Goal: Check status: Check status

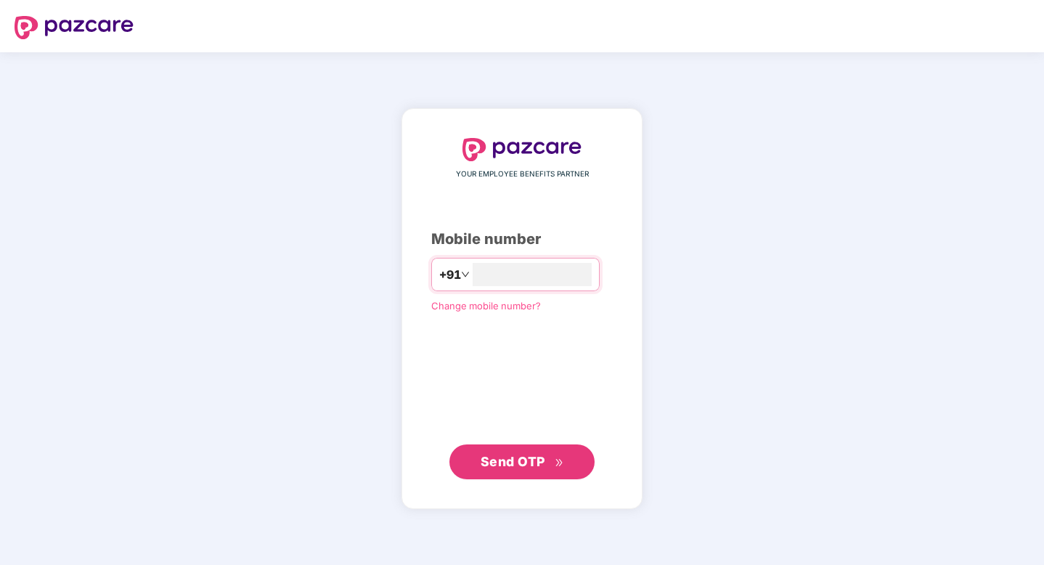
type input "**********"
click at [493, 467] on span "Send OTP" at bounding box center [513, 461] width 65 height 15
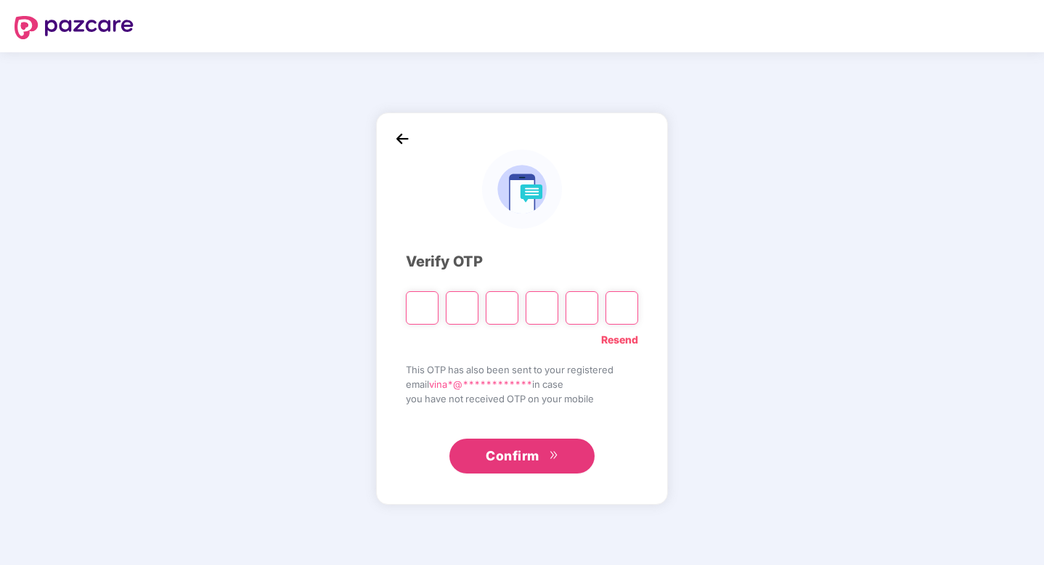
paste input "*"
type input "*"
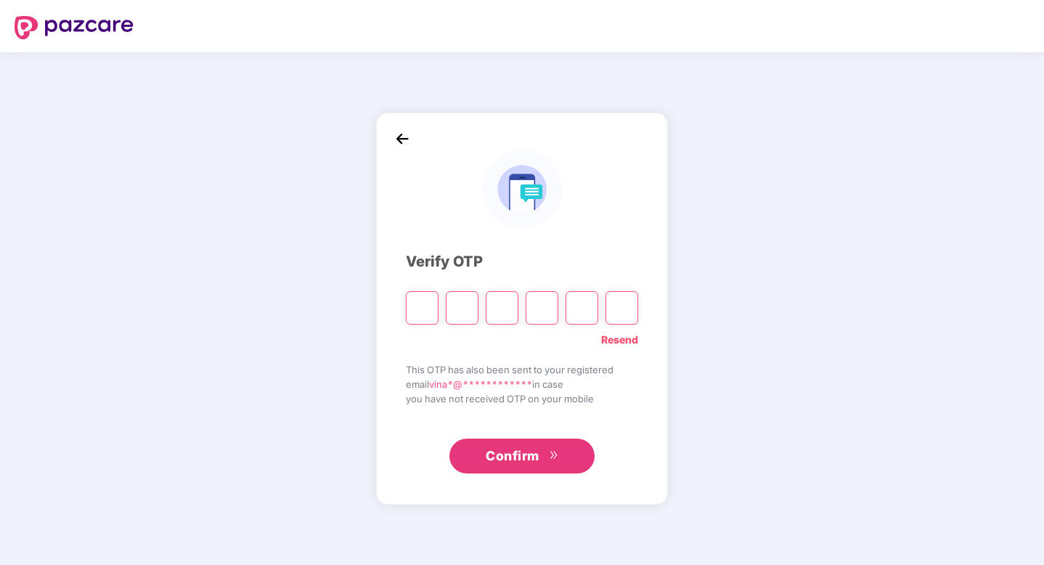
type input "*"
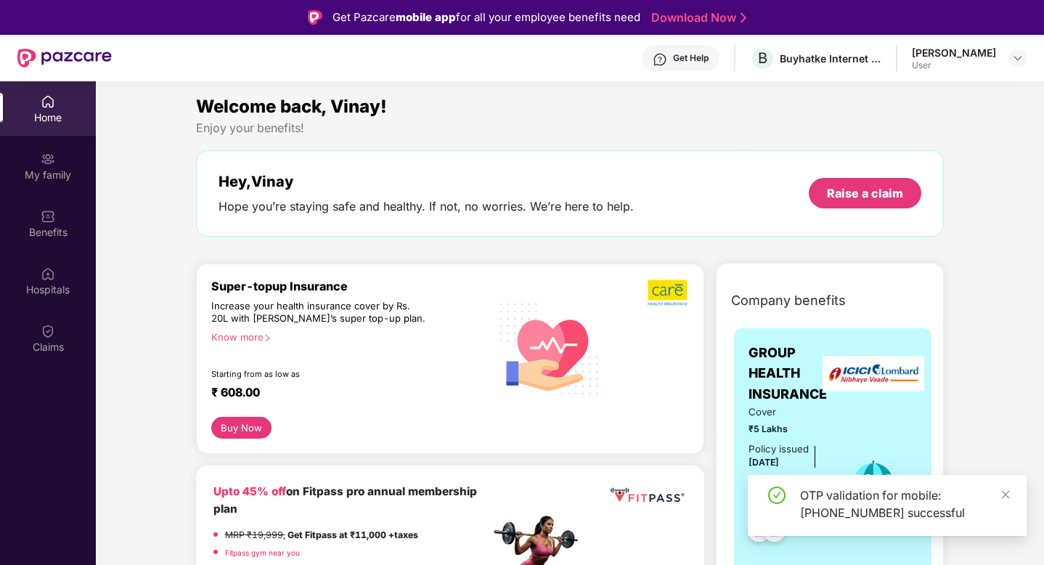
click at [992, 55] on div "[PERSON_NAME]" at bounding box center [954, 53] width 84 height 14
click at [953, 59] on div "[PERSON_NAME]" at bounding box center [954, 53] width 84 height 14
click at [34, 168] on div "My family" at bounding box center [48, 175] width 96 height 15
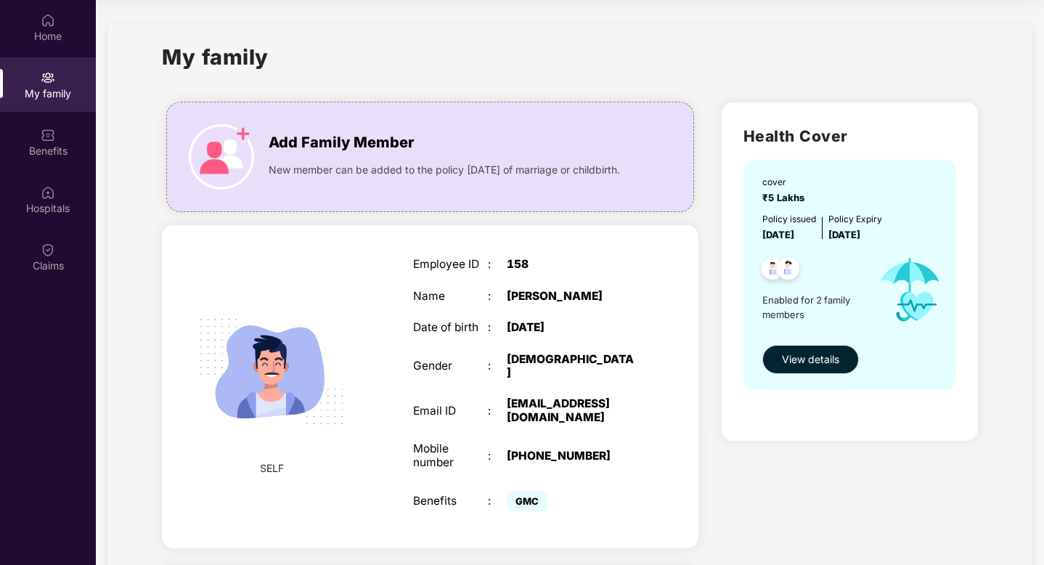
click at [799, 354] on span "View details" at bounding box center [810, 359] width 57 height 16
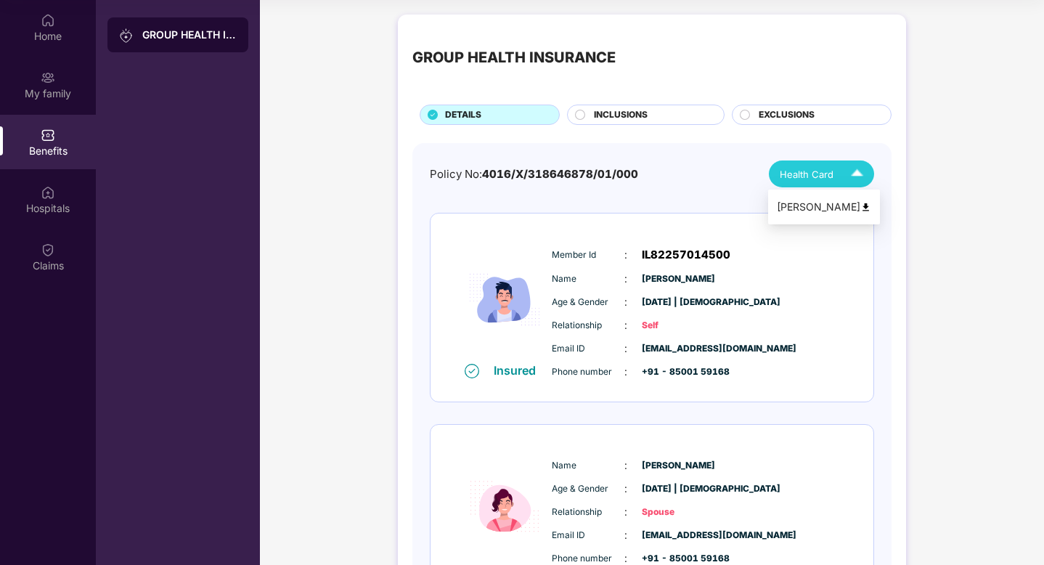
click at [812, 178] on span "Health Card" at bounding box center [807, 174] width 54 height 15
click at [731, 197] on div "Policy No: 4016/X/318646878/01/000 Health Card Insured Member Id : IL8225701450…" at bounding box center [652, 405] width 444 height 491
click at [630, 99] on div "GROUP HEALTH INSURANCE DETAILS INCLUSIONS EXCLUSIONS" at bounding box center [651, 77] width 479 height 96
click at [628, 105] on div "INCLUSIONS" at bounding box center [646, 115] width 158 height 20
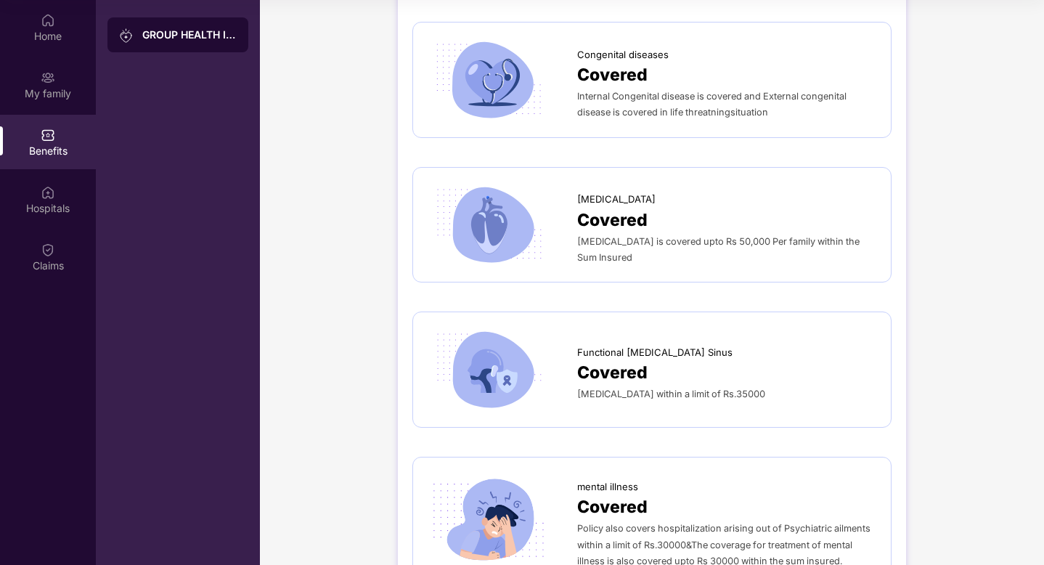
scroll to position [2423, 0]
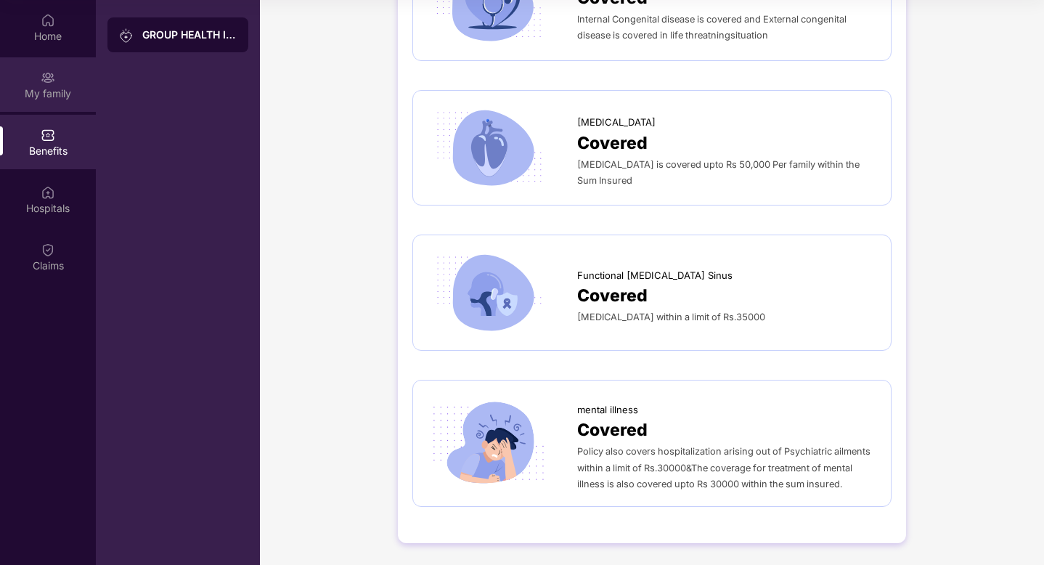
click at [69, 100] on div "My family" at bounding box center [48, 84] width 96 height 54
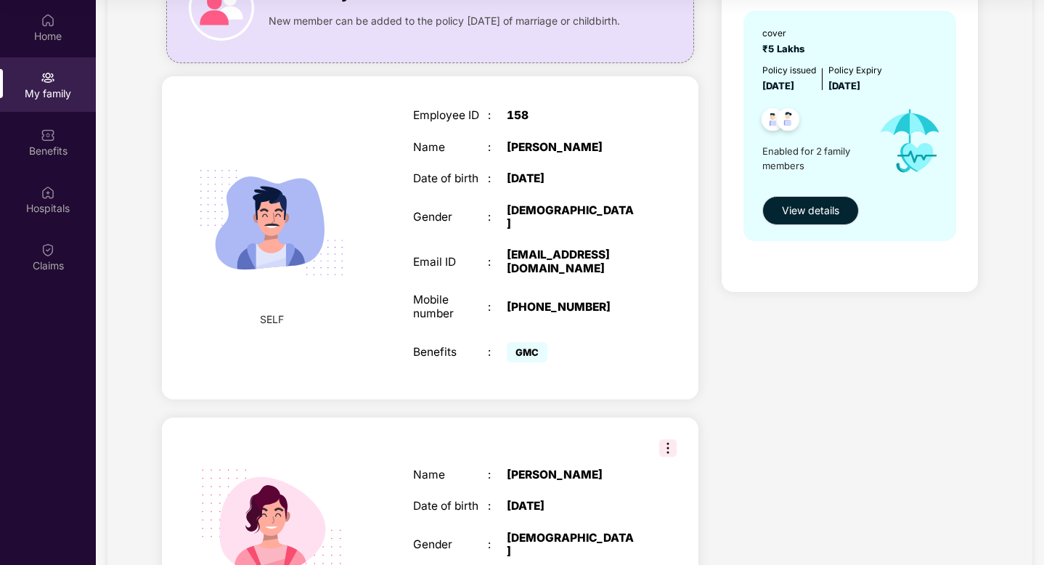
scroll to position [0, 0]
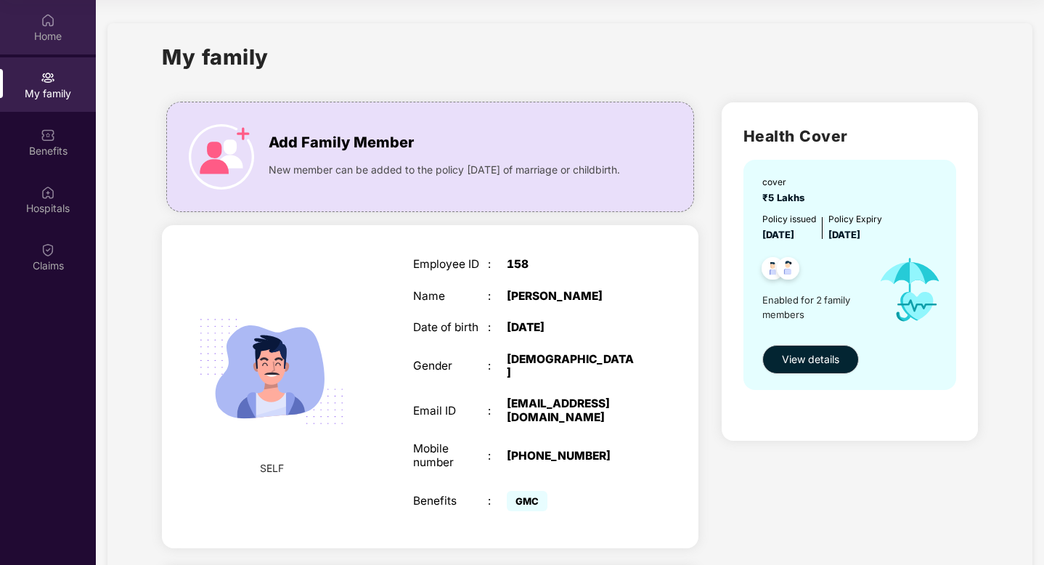
click at [47, 29] on div "Home" at bounding box center [48, 36] width 96 height 15
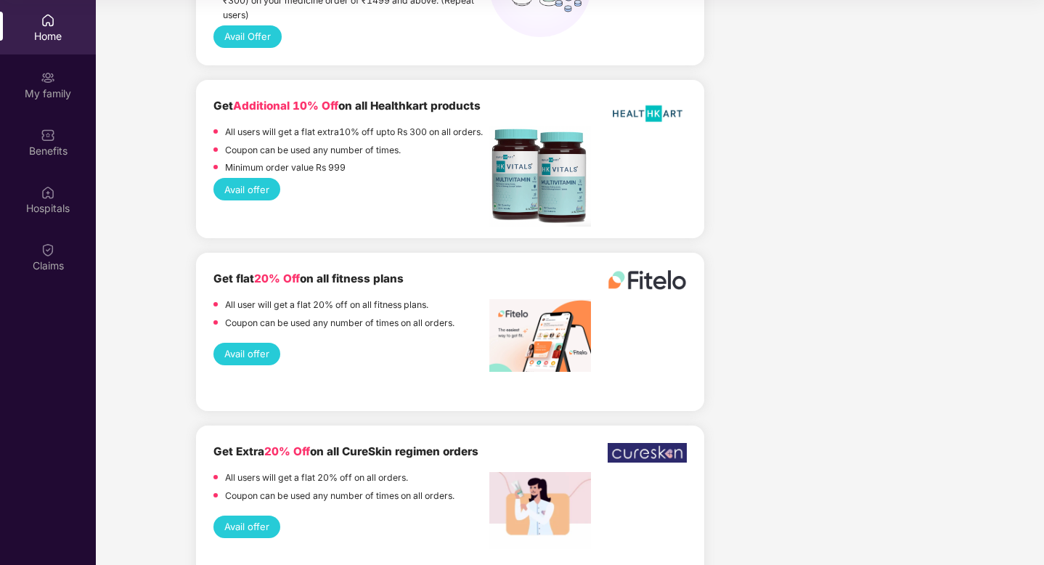
scroll to position [1777, 0]
